Goal: Find specific page/section: Find specific page/section

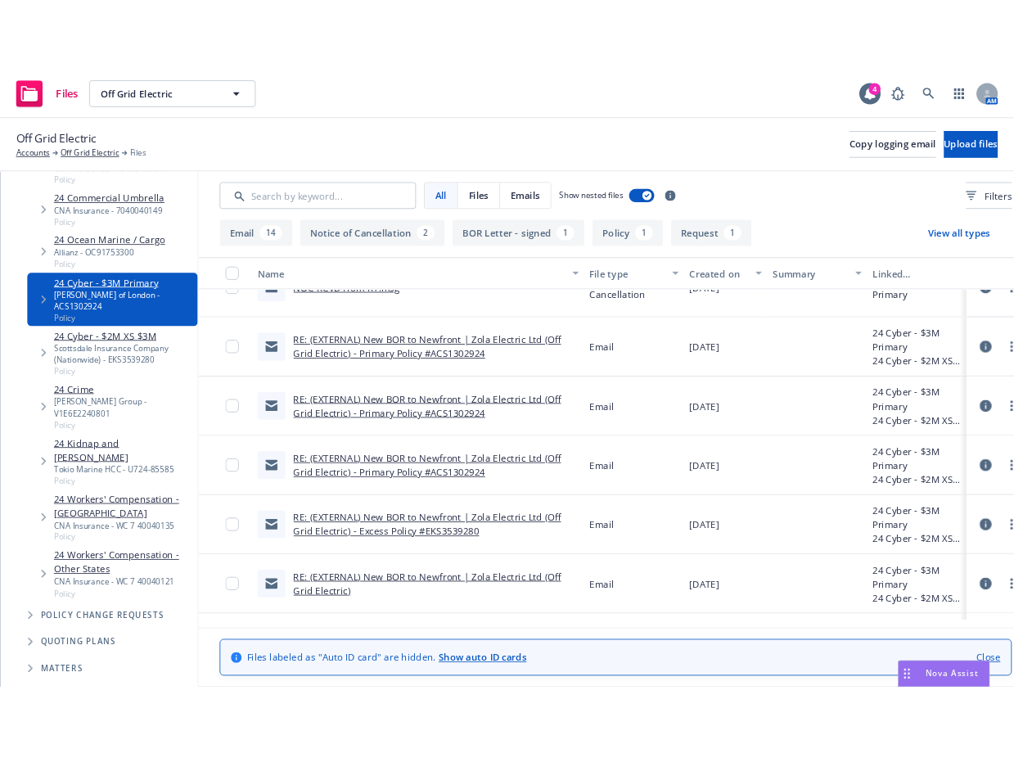
scroll to position [327, 0]
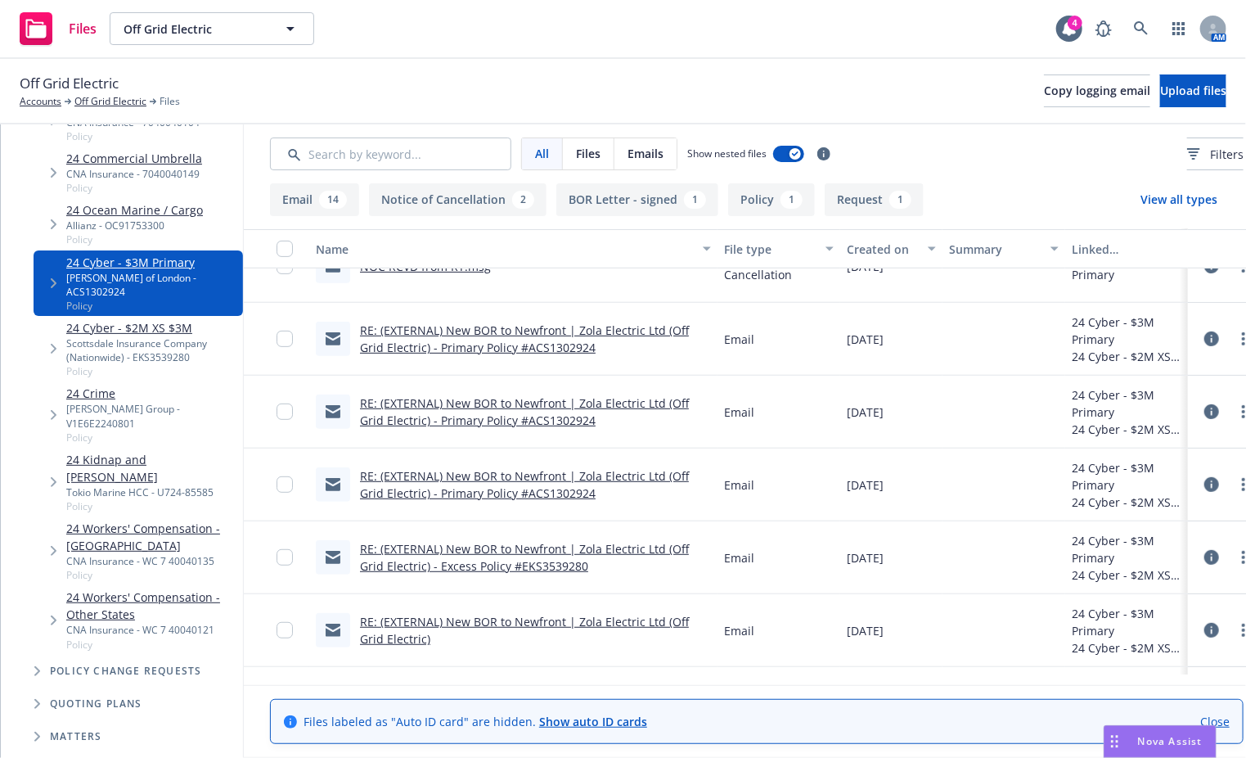
drag, startPoint x: 553, startPoint y: 96, endPoint x: 561, endPoint y: 86, distance: 12.8
click at [548, 96] on div "Off Grid Electric Accounts Off Grid Electric Files Copy logging email Upload fi…" at bounding box center [623, 91] width 1207 height 36
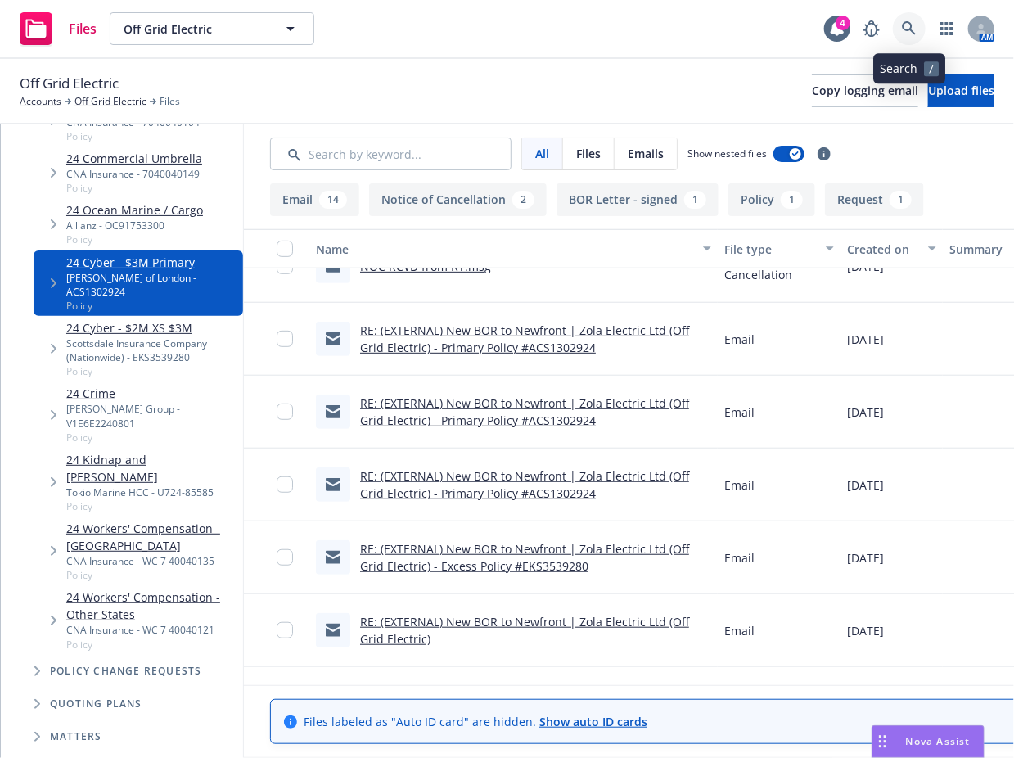
click at [898, 27] on link at bounding box center [909, 28] width 33 height 33
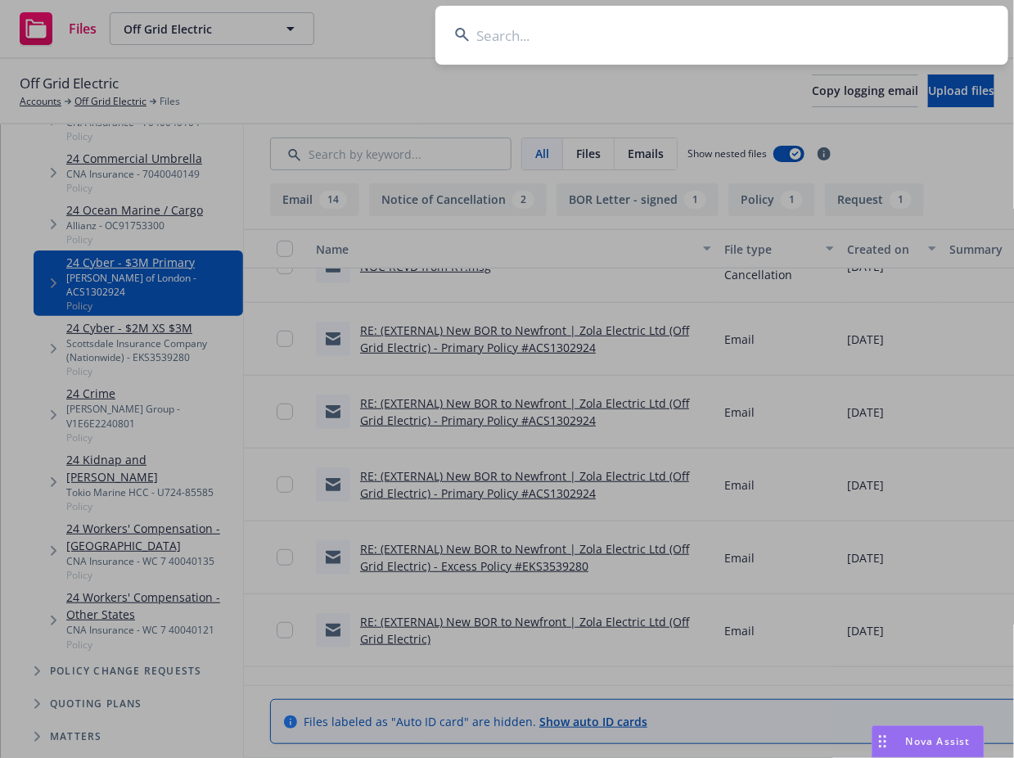
click at [711, 29] on input at bounding box center [721, 35] width 573 height 59
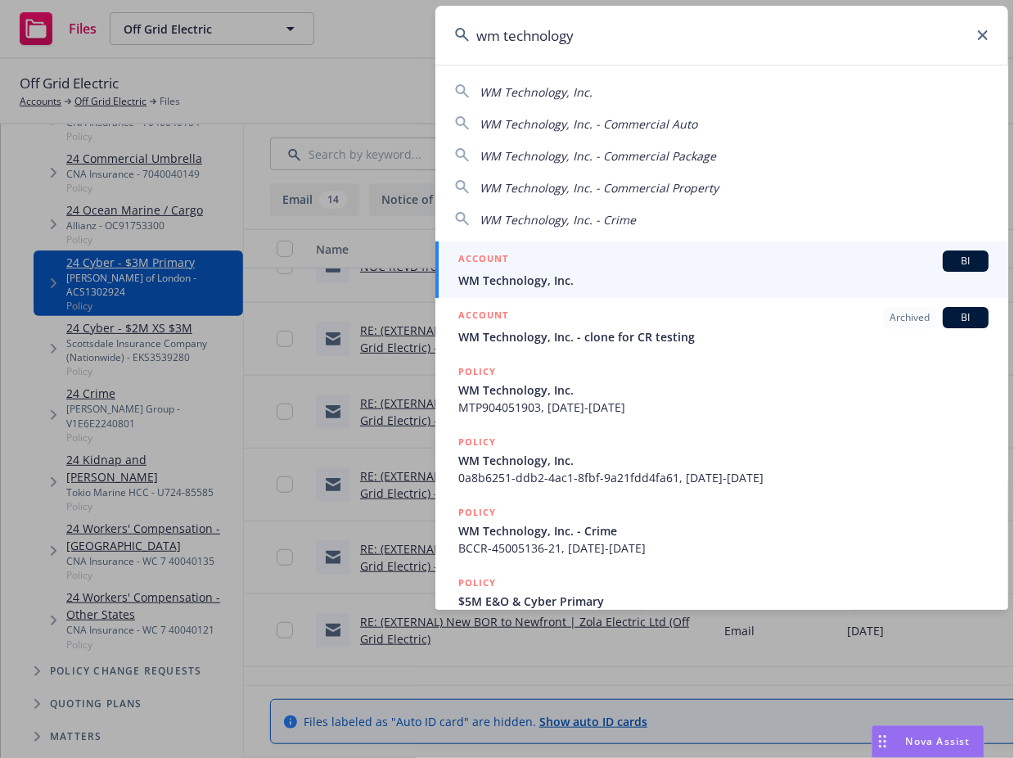
type input "wm technology"
click at [621, 261] on div "ACCOUNT BI" at bounding box center [723, 260] width 530 height 21
